Goal: Information Seeking & Learning: Check status

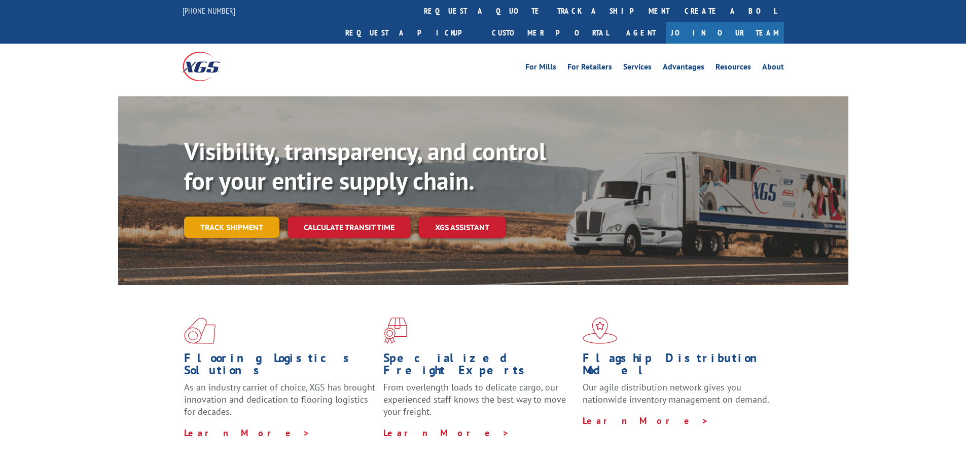
click at [243, 217] on link "Track shipment" at bounding box center [231, 227] width 95 height 21
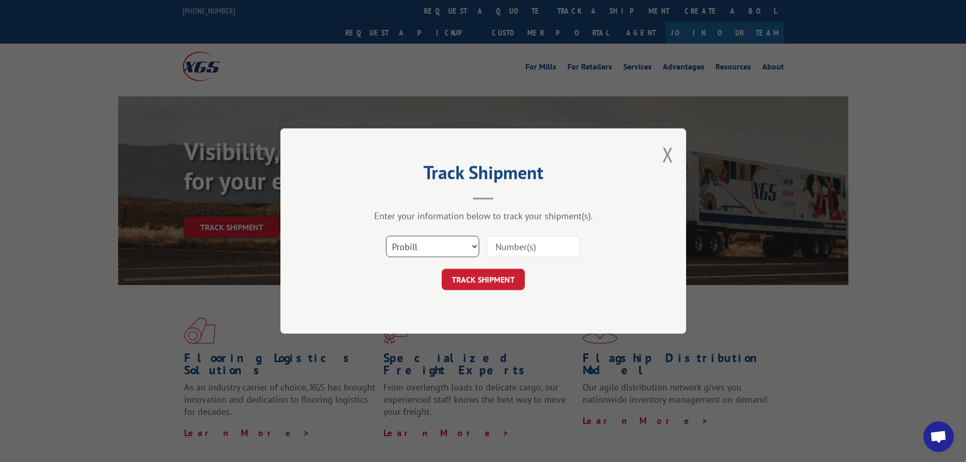
click at [445, 244] on select "Select category... Probill BOL PO" at bounding box center [432, 246] width 93 height 21
select select "bol"
click at [386, 236] on select "Select category... Probill BOL PO" at bounding box center [432, 246] width 93 height 21
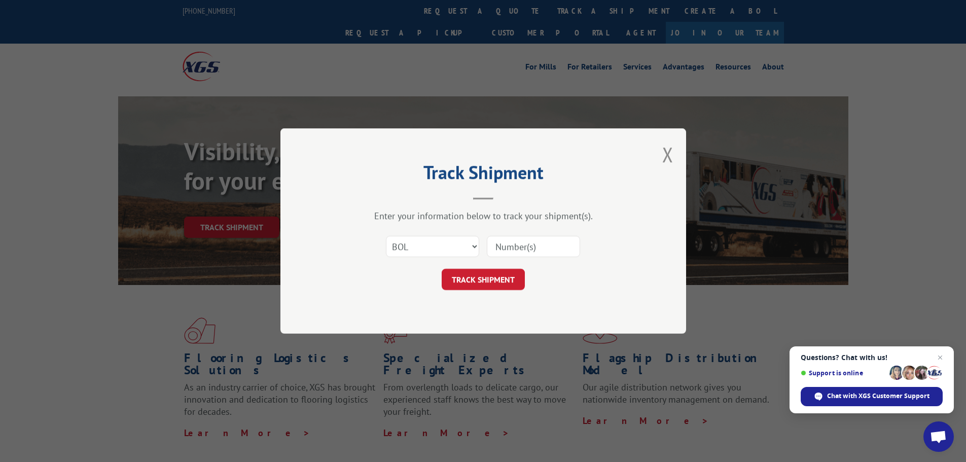
click at [535, 251] on input at bounding box center [533, 246] width 93 height 21
paste input "5522279"
type input "5522279"
click at [506, 279] on button "TRACK SHIPMENT" at bounding box center [483, 279] width 83 height 21
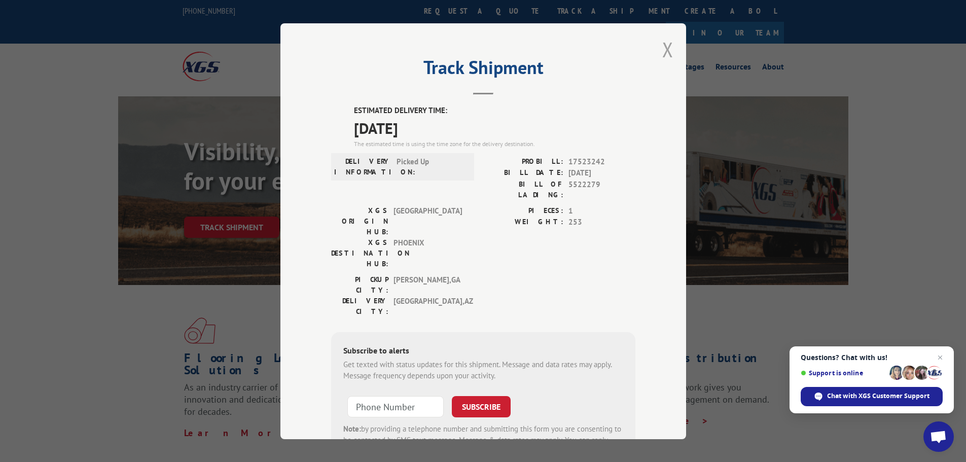
drag, startPoint x: 666, startPoint y: 53, endPoint x: 560, endPoint y: 32, distance: 108.5
click at [666, 53] on button "Close modal" at bounding box center [668, 49] width 11 height 27
